Goal: Information Seeking & Learning: Find contact information

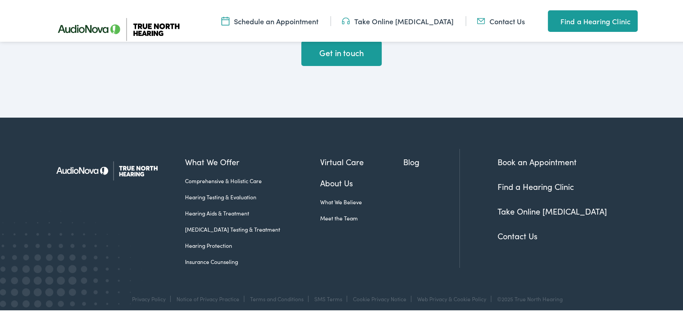
scroll to position [2290, 0]
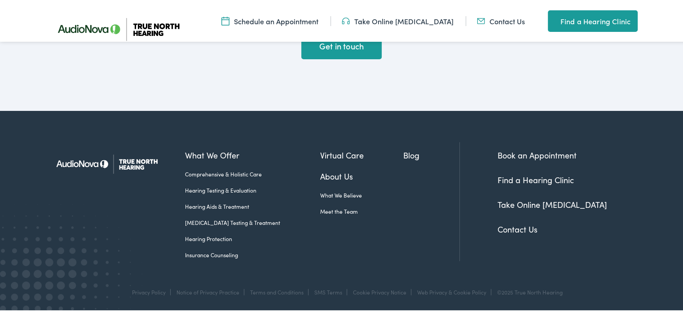
click at [183, 59] on div "Get in touch" at bounding box center [344, 49] width 323 height 32
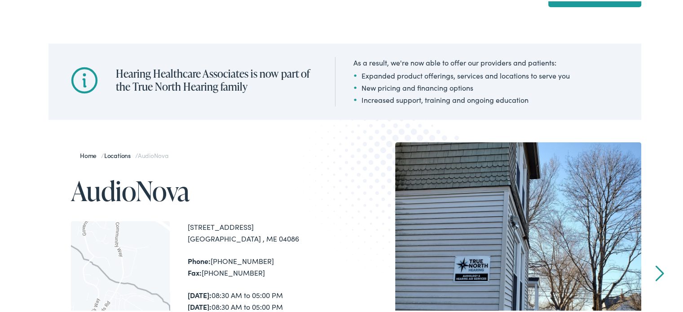
scroll to position [51, 0]
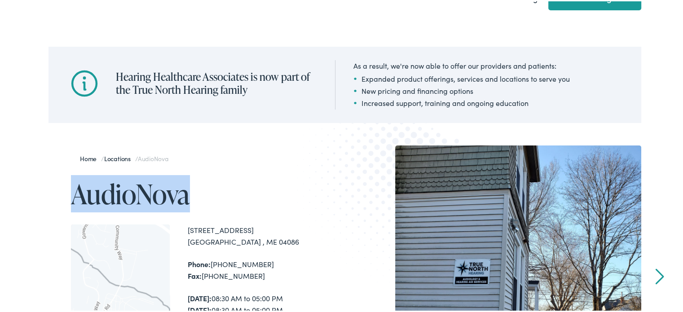
drag, startPoint x: 197, startPoint y: 191, endPoint x: 66, endPoint y: 200, distance: 131.0
copy h1 "AudioNova"
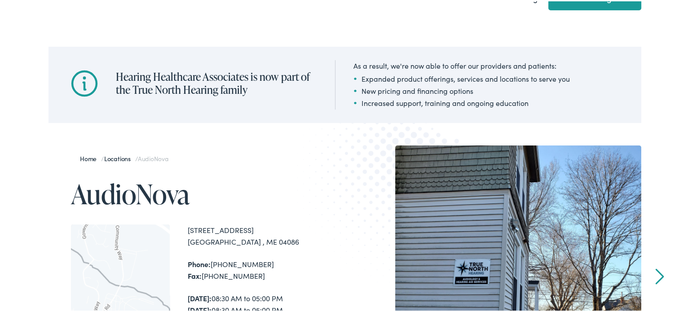
drag, startPoint x: 264, startPoint y: 242, endPoint x: 187, endPoint y: 232, distance: 77.4
copy div "[STREET_ADDRESS]"
drag, startPoint x: 261, startPoint y: 260, endPoint x: 221, endPoint y: 265, distance: 41.2
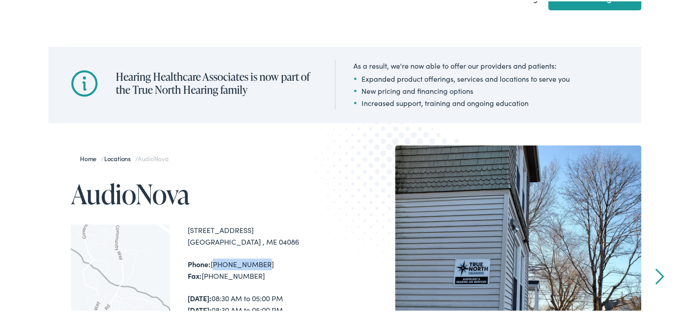
click at [210, 265] on div "Phone: [PHONE_NUMBER] Fax: [PHONE_NUMBER]" at bounding box center [266, 268] width 157 height 23
copy div "[PHONE_NUMBER]"
drag, startPoint x: 245, startPoint y: 274, endPoint x: 199, endPoint y: 278, distance: 45.5
click at [199, 278] on div "Phone: [PHONE_NUMBER] Fax: [PHONE_NUMBER]" at bounding box center [266, 268] width 157 height 23
copy div "[PHONE_NUMBER]"
